Goal: Check status: Check status

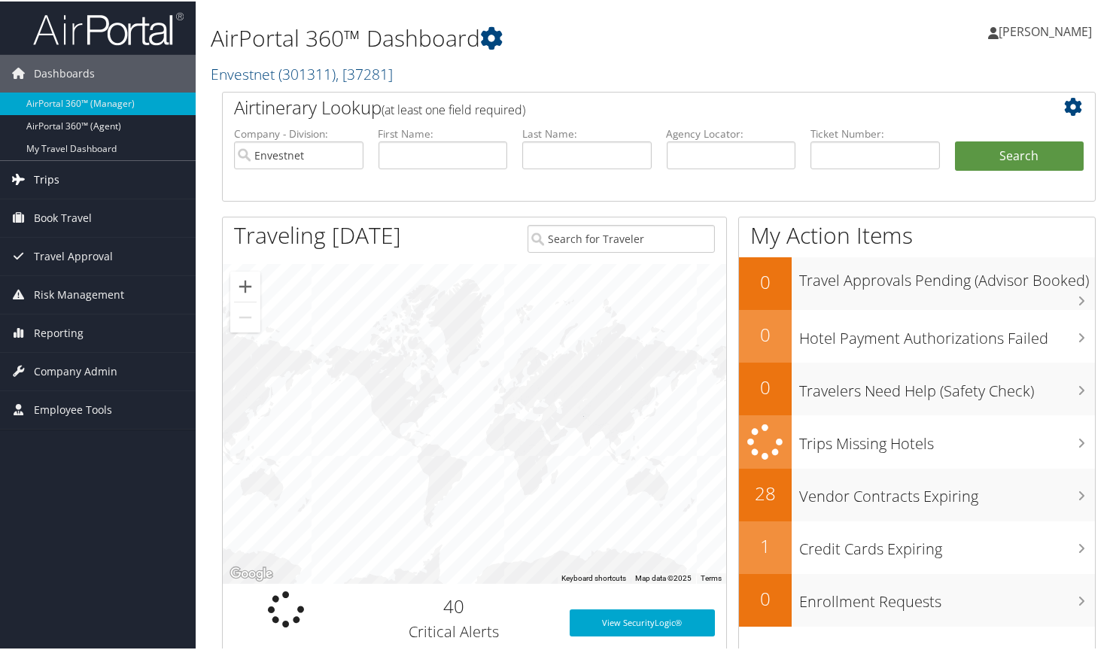
click at [43, 173] on span "Trips" at bounding box center [47, 179] width 26 height 38
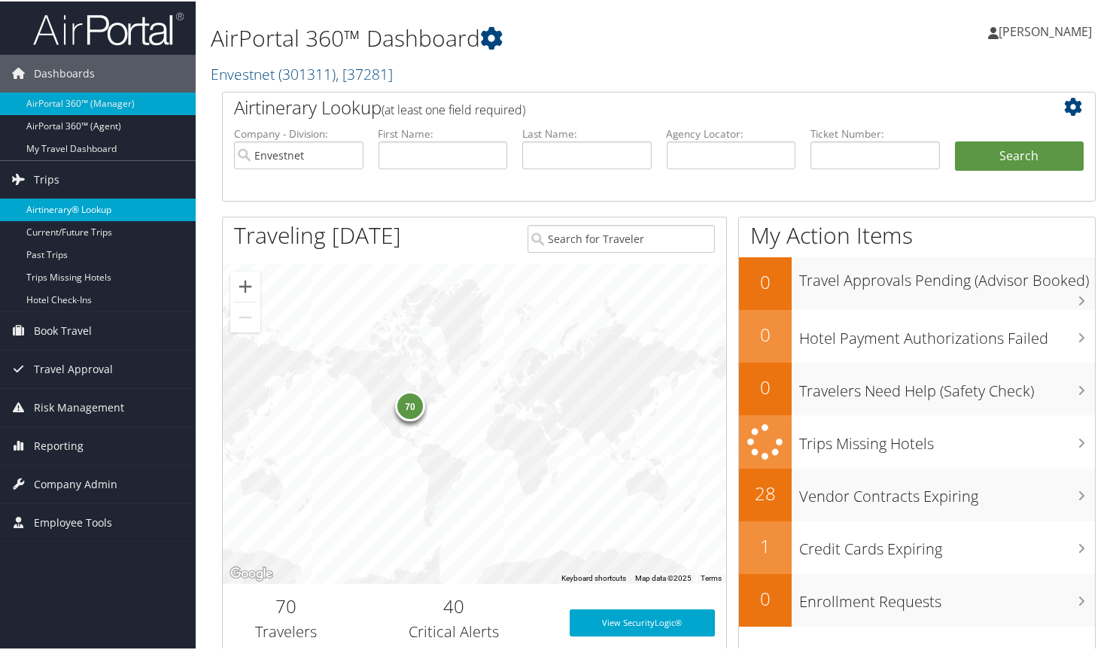
click at [60, 210] on link "Airtinerary® Lookup" at bounding box center [98, 208] width 196 height 23
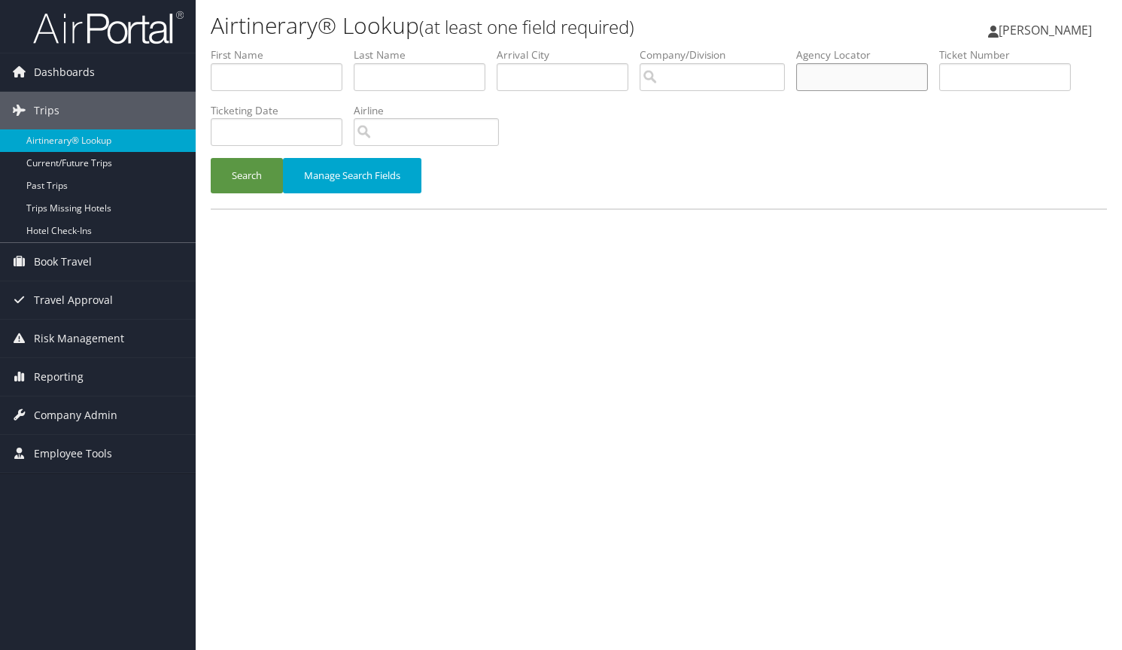
click at [865, 74] on input "text" at bounding box center [862, 77] width 132 height 28
type input "DN204M"
click at [211, 158] on button "Search" at bounding box center [247, 175] width 72 height 35
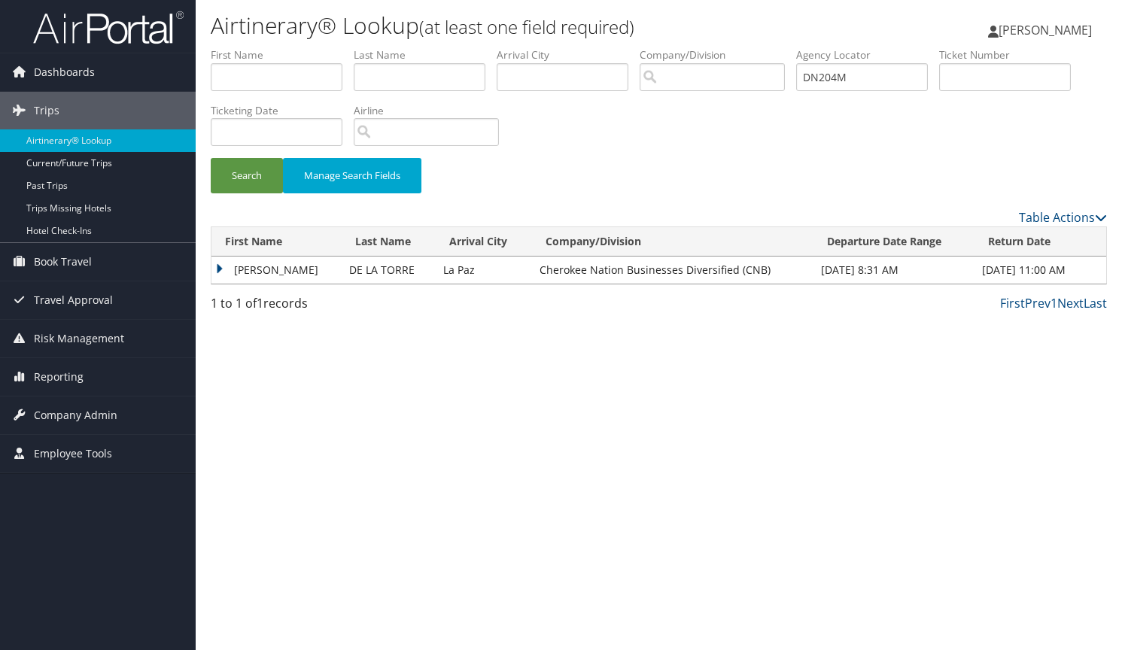
click at [214, 269] on td "[PERSON_NAME]" at bounding box center [276, 270] width 130 height 27
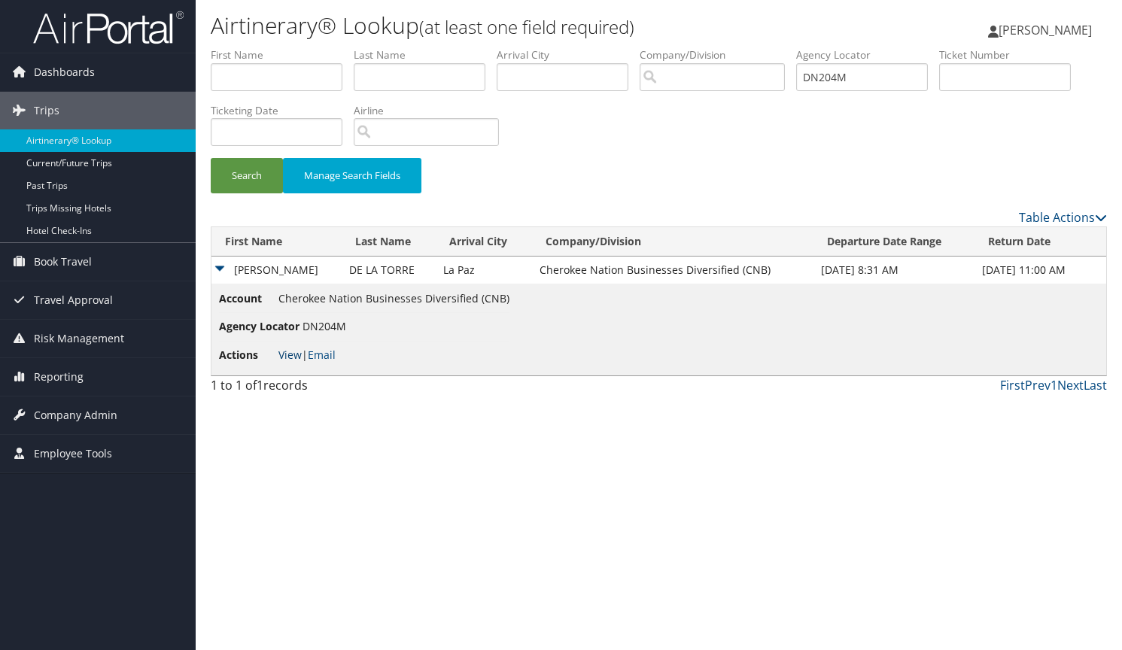
click at [287, 354] on link "View" at bounding box center [289, 355] width 23 height 14
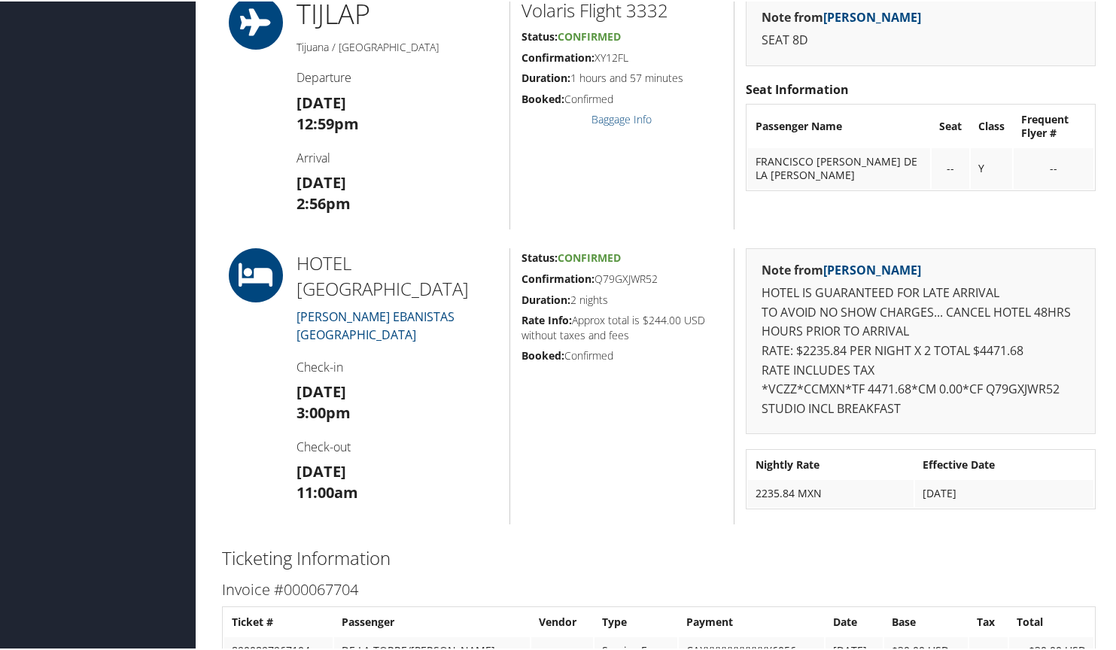
scroll to position [903, 0]
